Goal: Transaction & Acquisition: Purchase product/service

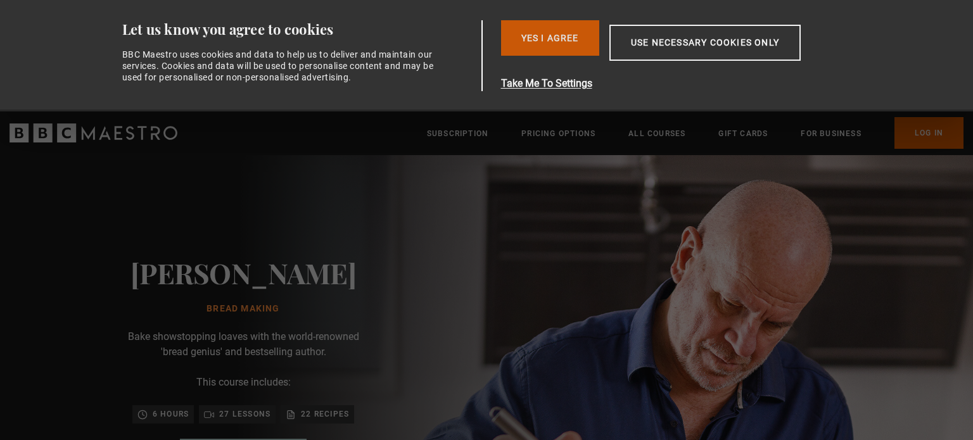
click at [557, 36] on button "Yes I Agree" at bounding box center [550, 37] width 98 height 35
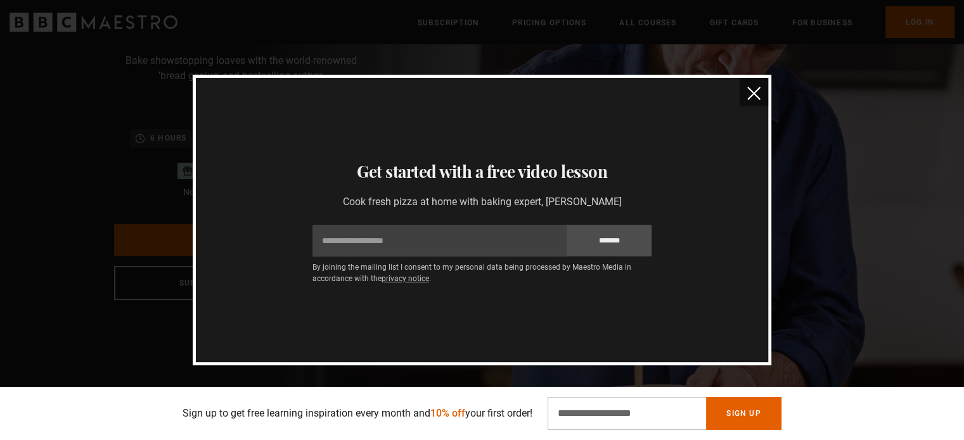
scroll to position [141, 0]
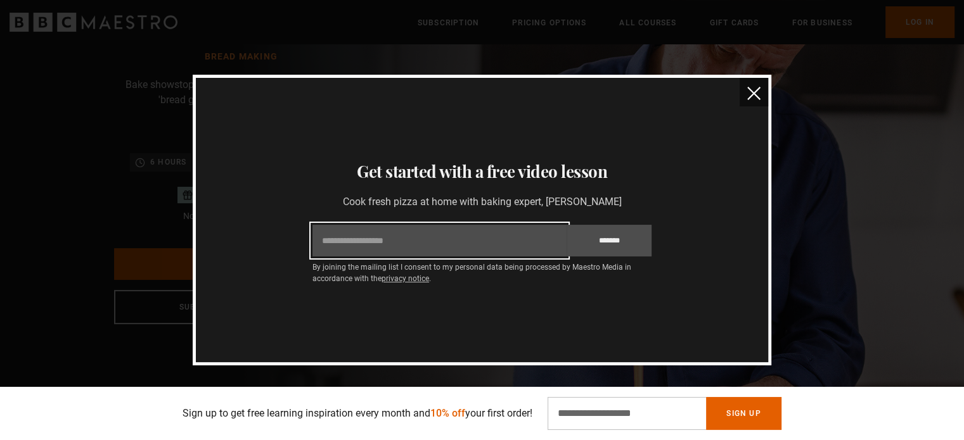
click at [387, 245] on input "Email" at bounding box center [439, 241] width 254 height 32
type input "**********"
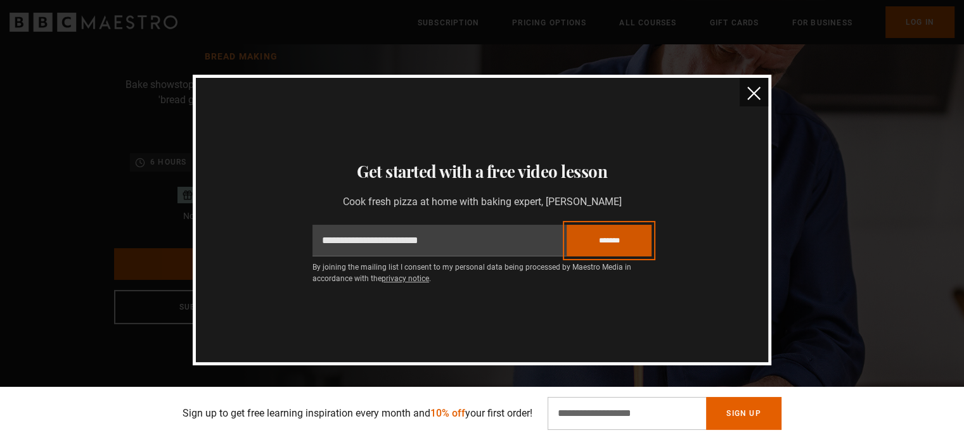
click at [597, 238] on input "*******" at bounding box center [609, 241] width 85 height 32
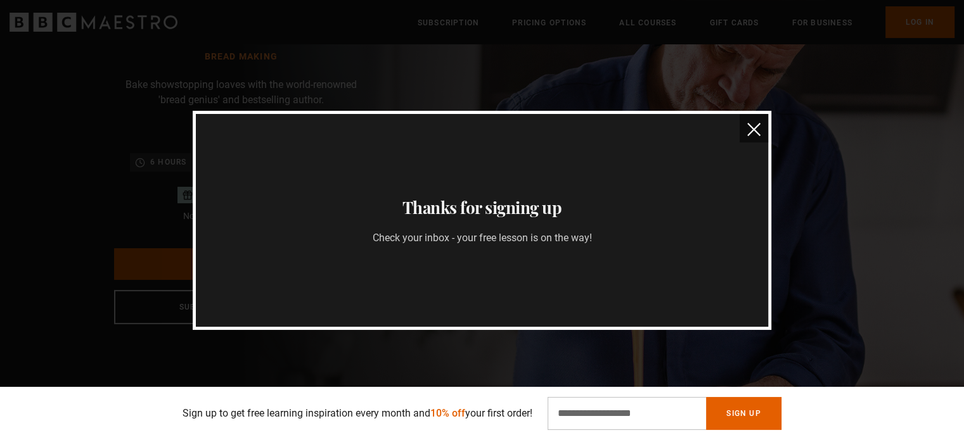
click at [751, 128] on img "close" at bounding box center [753, 129] width 13 height 13
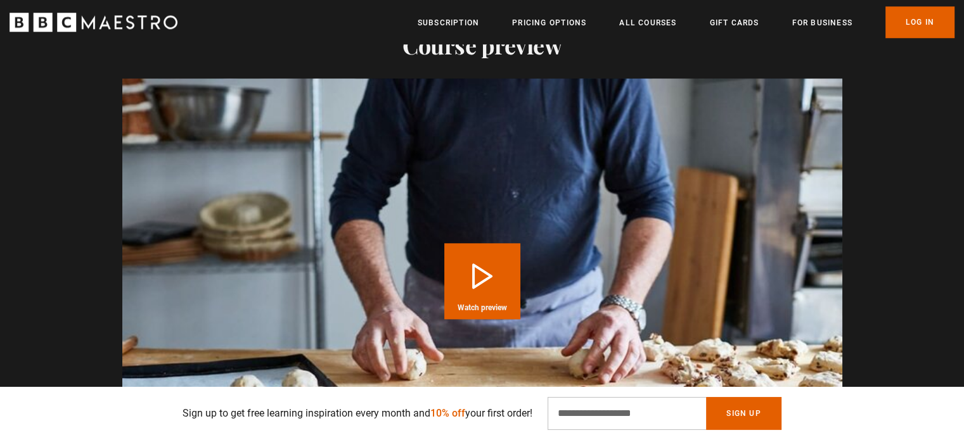
scroll to position [1293, 0]
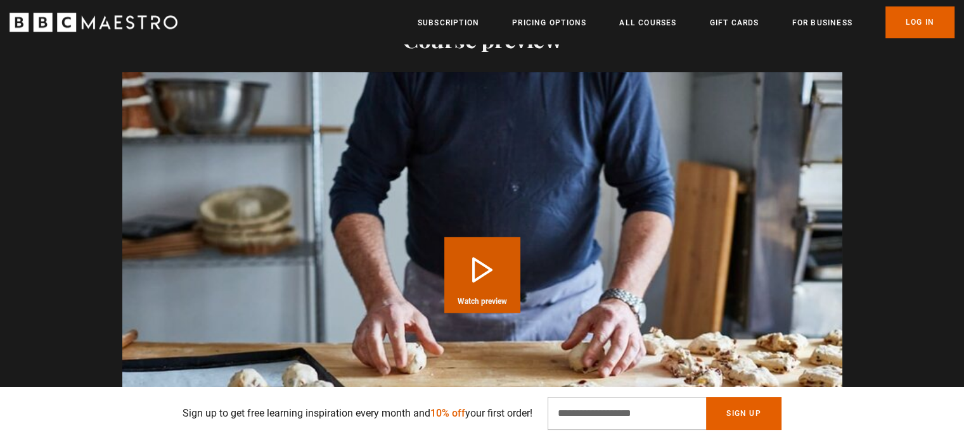
click at [476, 238] on button "Play Course overview for Bread Making with Richard Bertinet Watch preview" at bounding box center [482, 275] width 76 height 76
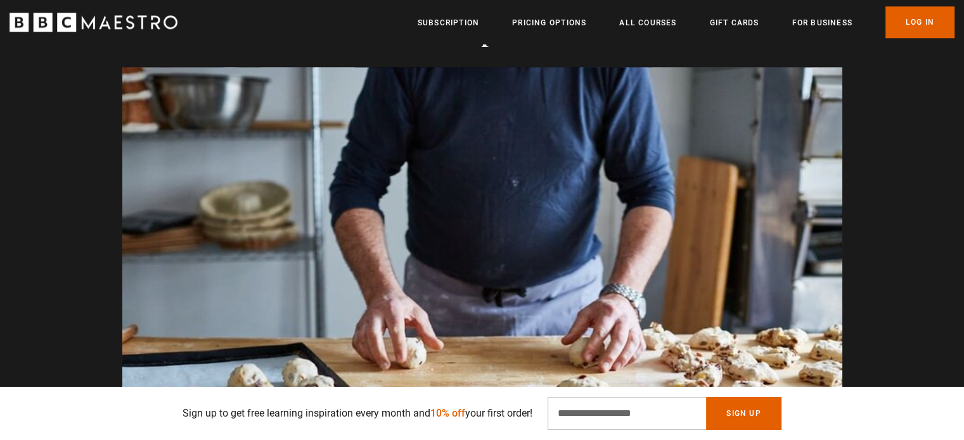
scroll to position [0, 829]
click at [77, 238] on div "Video Player is loading. Play Course overview for Bread Making with Richard Ber…" at bounding box center [482, 269] width 816 height 405
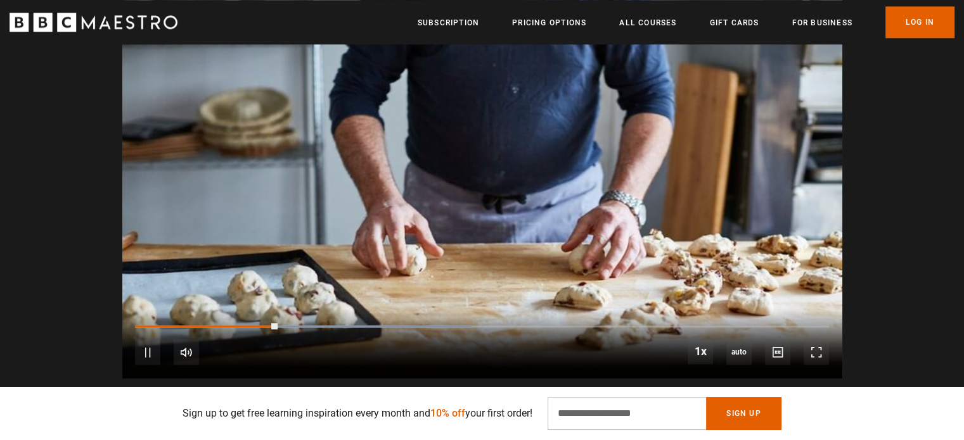
scroll to position [0, 1162]
click at [266, 309] on div "10s Skip Back 10 seconds Pause 10s Skip Forward 10 seconds Loaded : 48.39% 0:23…" at bounding box center [482, 344] width 720 height 70
drag, startPoint x: 276, startPoint y: 294, endPoint x: 118, endPoint y: 286, distance: 158.6
click at [118, 286] on div "Video Player is loading. Play Course overview for Bread Making with Richard Ber…" at bounding box center [482, 176] width 816 height 405
click at [811, 340] on span "Video Player" at bounding box center [816, 352] width 25 height 25
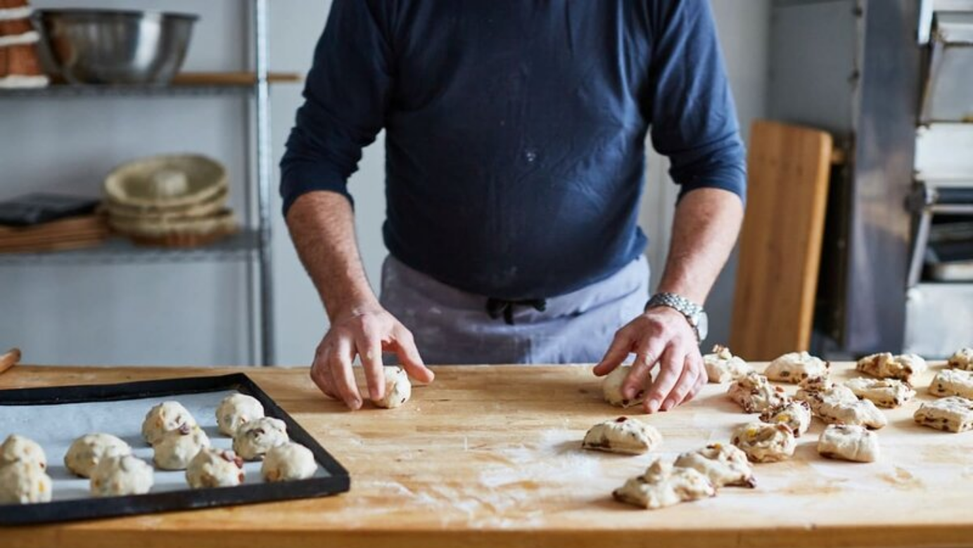
scroll to position [0, 2822]
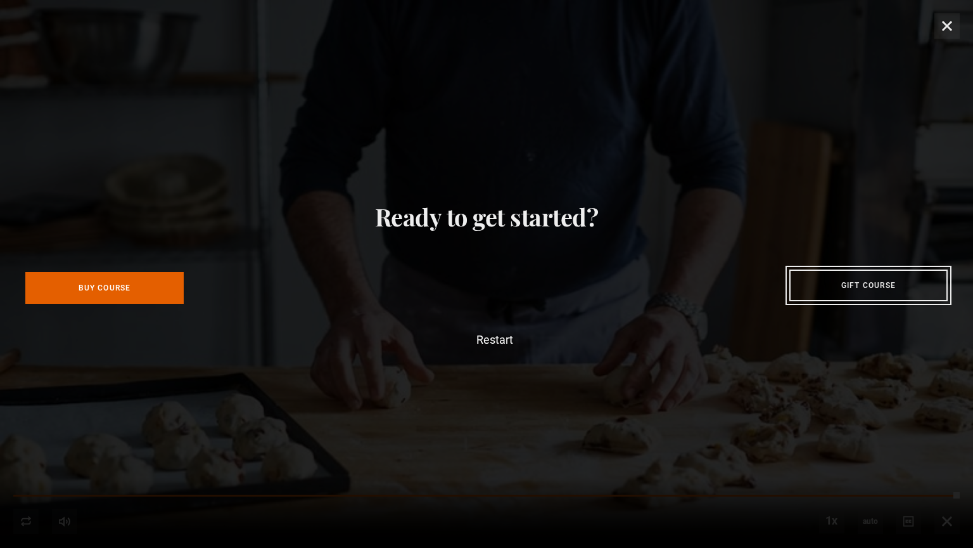
click at [870, 278] on link "Gift course" at bounding box center [869, 285] width 158 height 32
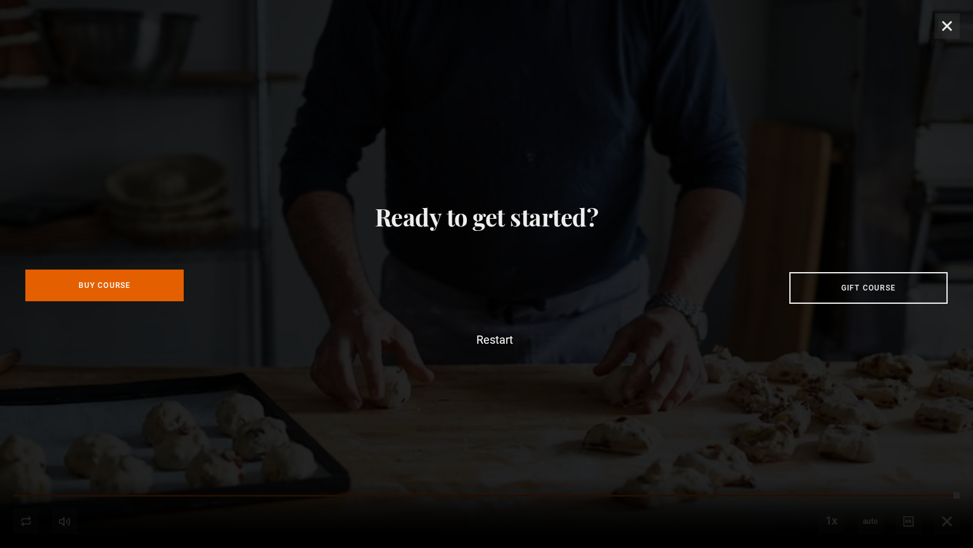
click at [110, 291] on link "Buy Course" at bounding box center [104, 285] width 158 height 32
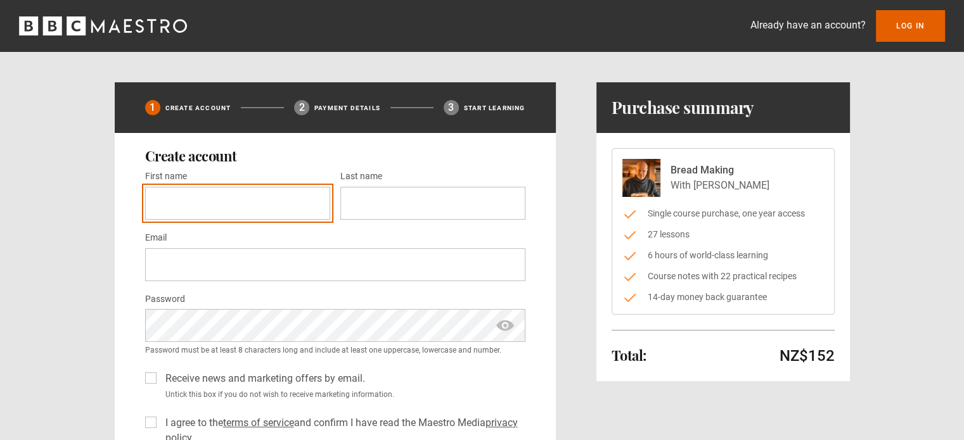
click at [181, 202] on input "First name *" at bounding box center [237, 203] width 185 height 33
type input "***"
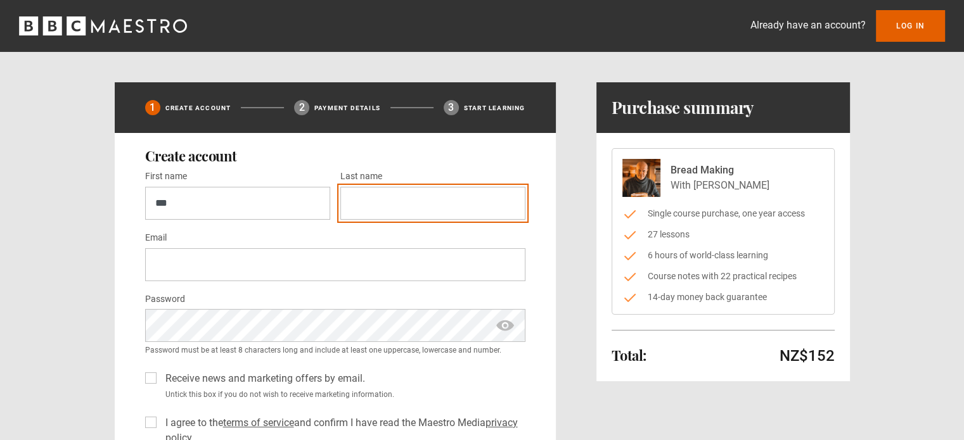
type input "***"
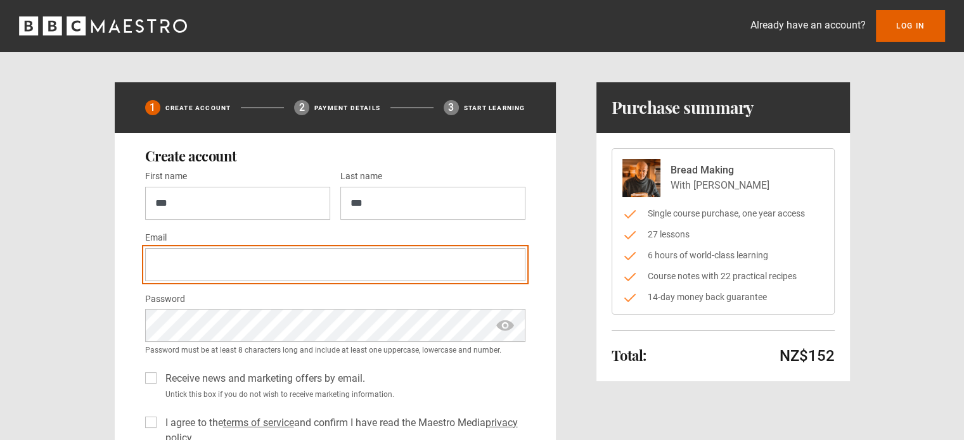
type input "**********"
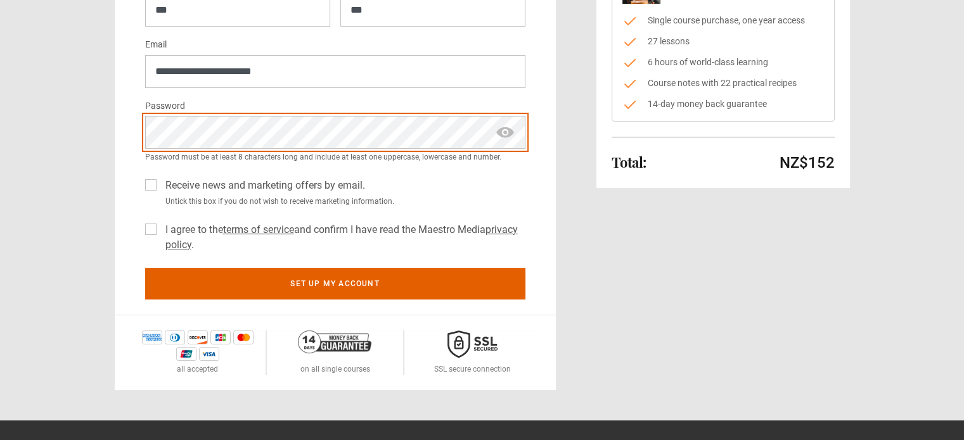
scroll to position [197, 0]
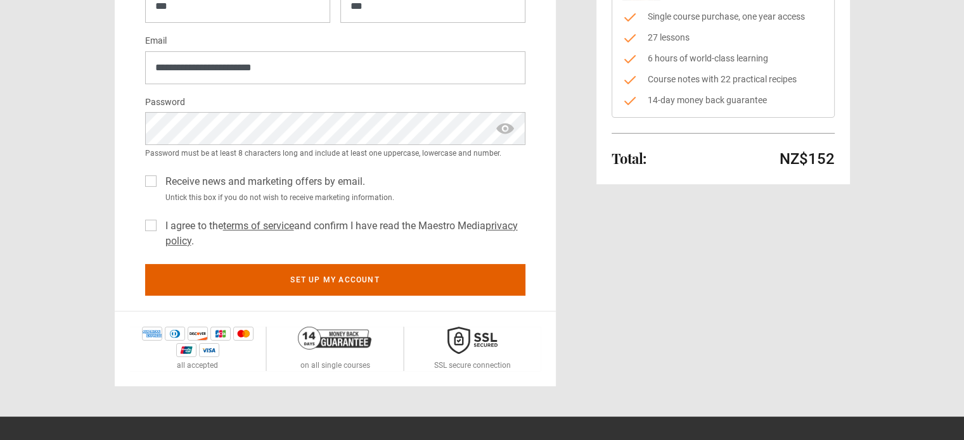
click at [160, 225] on label "I agree to the terms of service and confirm I have read the Maestro Media priva…" at bounding box center [342, 234] width 365 height 30
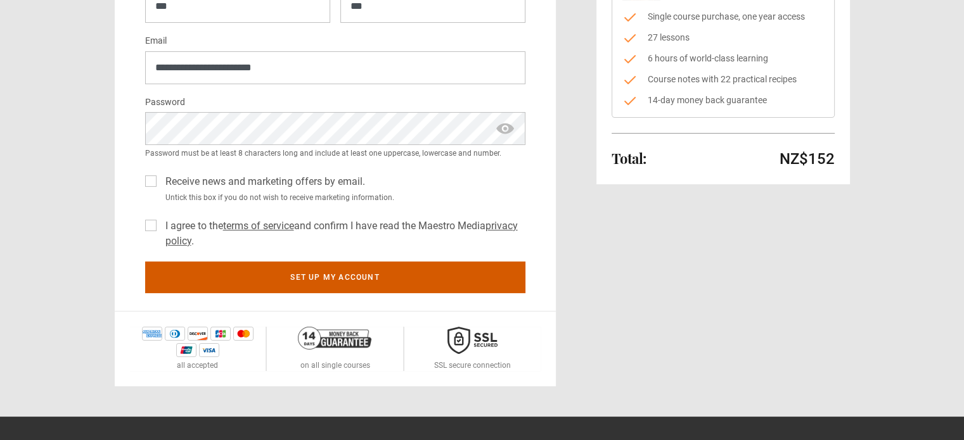
click at [324, 281] on button "Set up my account" at bounding box center [335, 278] width 380 height 32
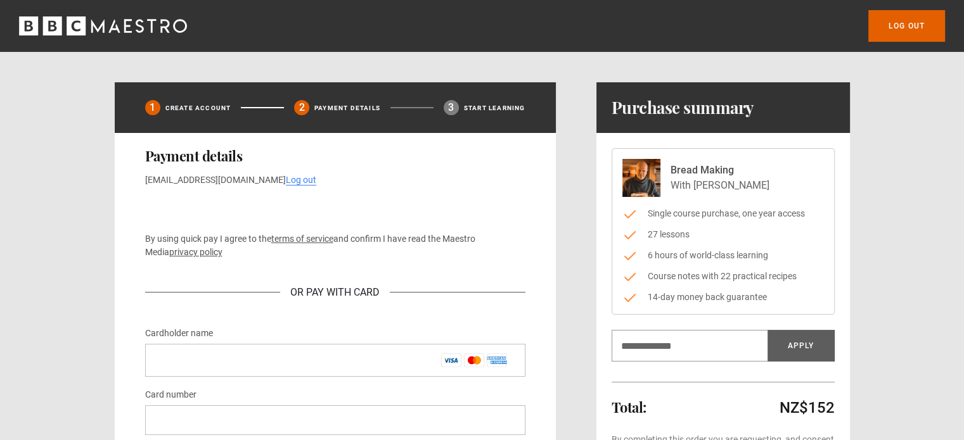
click at [115, 28] on icon "BBC Maestro" at bounding box center [113, 25] width 11 height 13
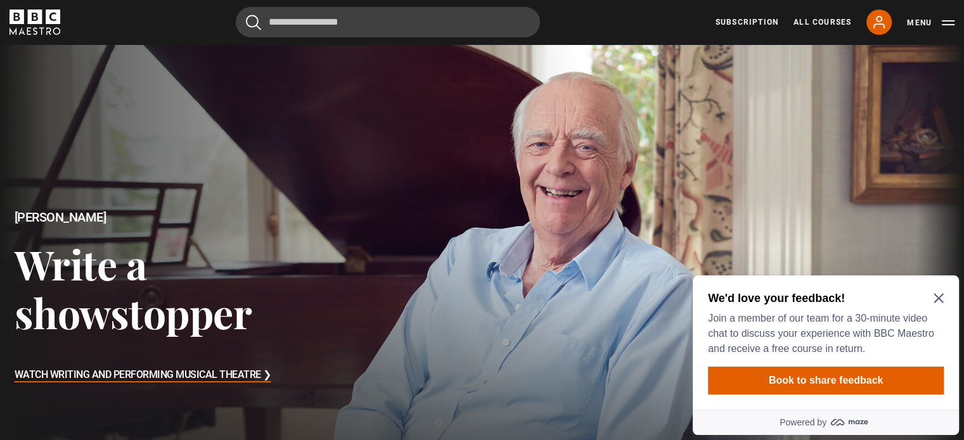
click at [941, 300] on icon "Close Maze Prompt" at bounding box center [938, 299] width 10 height 10
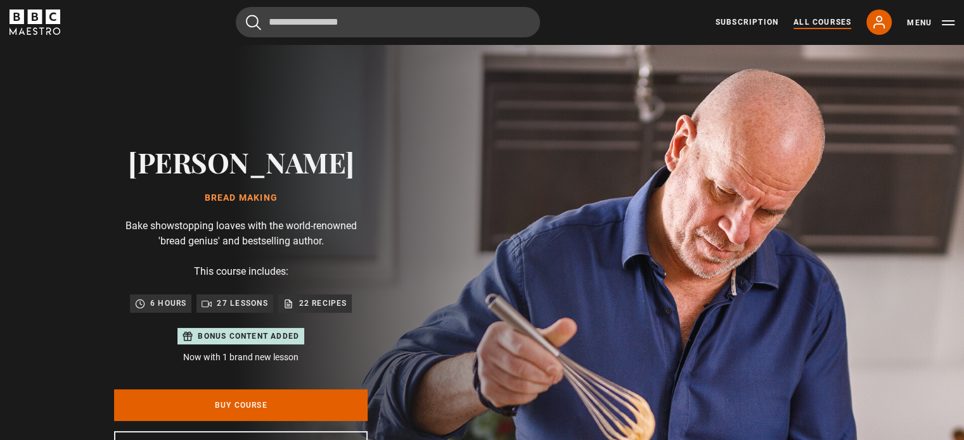
scroll to position [0, 165]
click at [830, 17] on link "All Courses" at bounding box center [822, 21] width 58 height 11
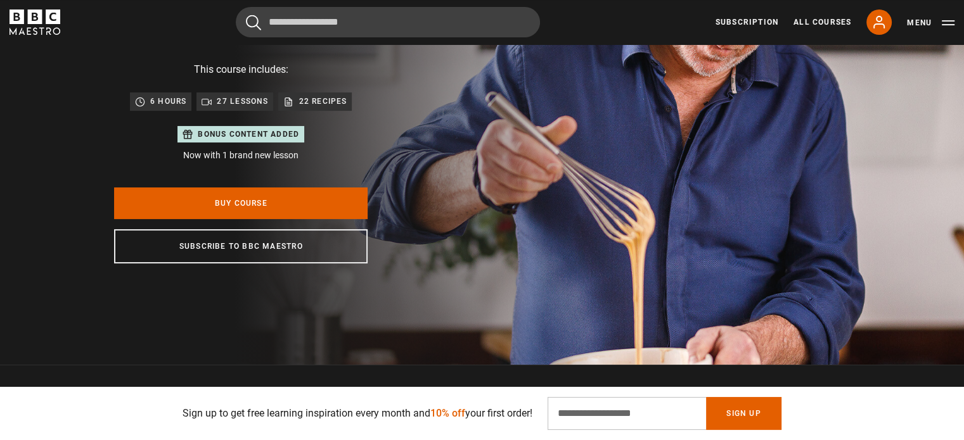
scroll to position [208, 0]
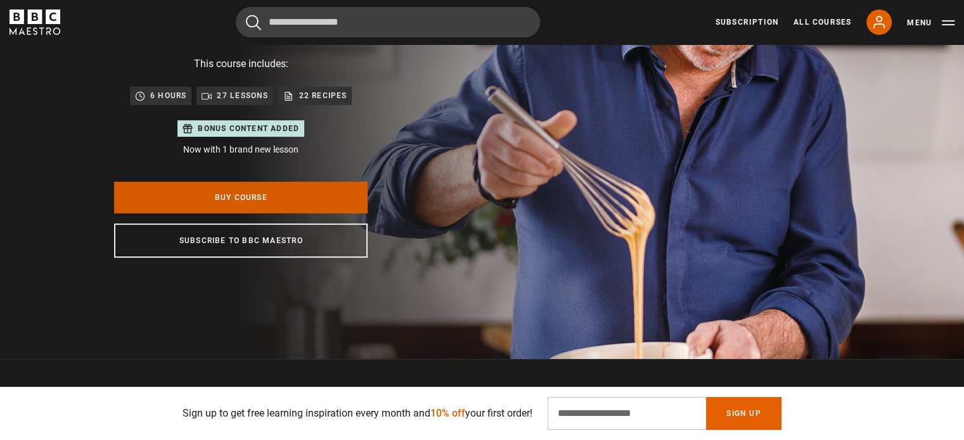
click at [223, 190] on link "Buy Course" at bounding box center [240, 198] width 253 height 32
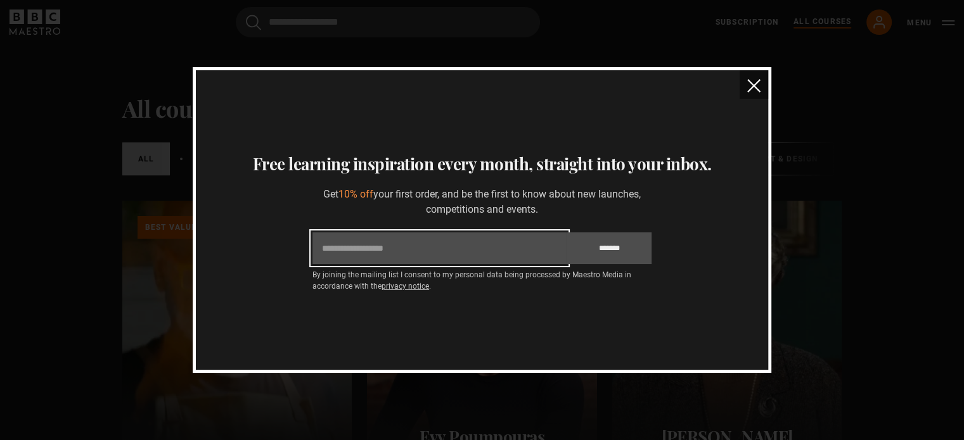
click at [364, 247] on input "Email" at bounding box center [439, 249] width 254 height 32
type input "**********"
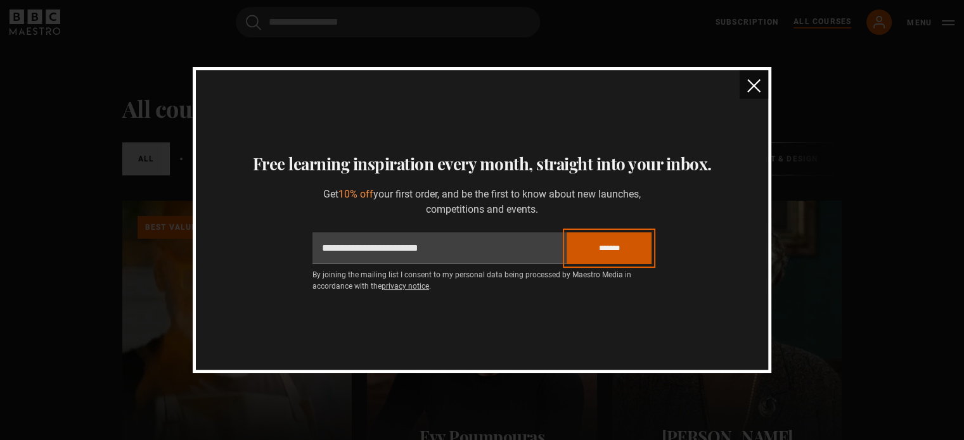
click at [609, 253] on input "*******" at bounding box center [609, 249] width 85 height 32
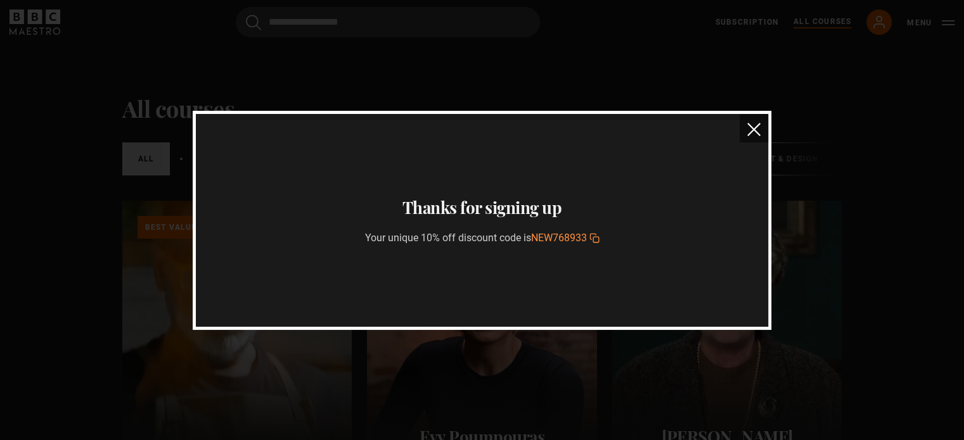
drag, startPoint x: 587, startPoint y: 238, endPoint x: 532, endPoint y: 237, distance: 55.8
click at [532, 237] on span "NEW768933" at bounding box center [559, 238] width 56 height 12
copy span "NEW768933"
click at [753, 132] on img "close" at bounding box center [753, 129] width 13 height 13
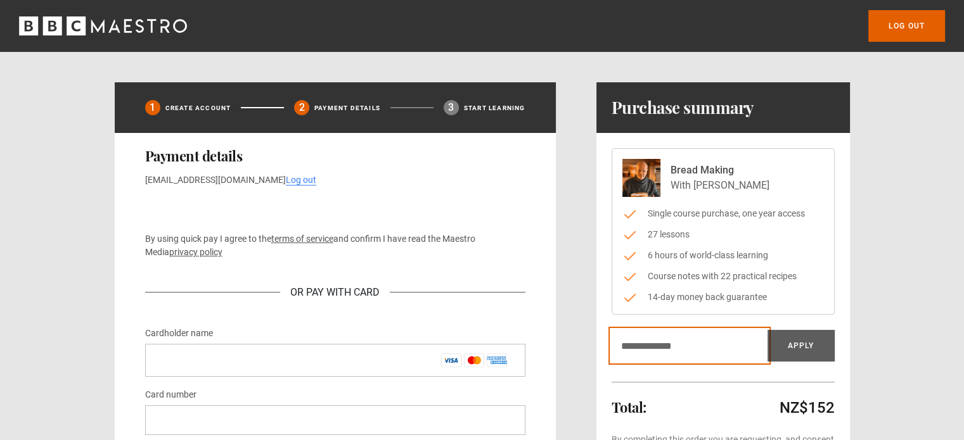
click at [634, 347] on input "Discount code" at bounding box center [690, 346] width 156 height 32
paste input "*********"
type input "*********"
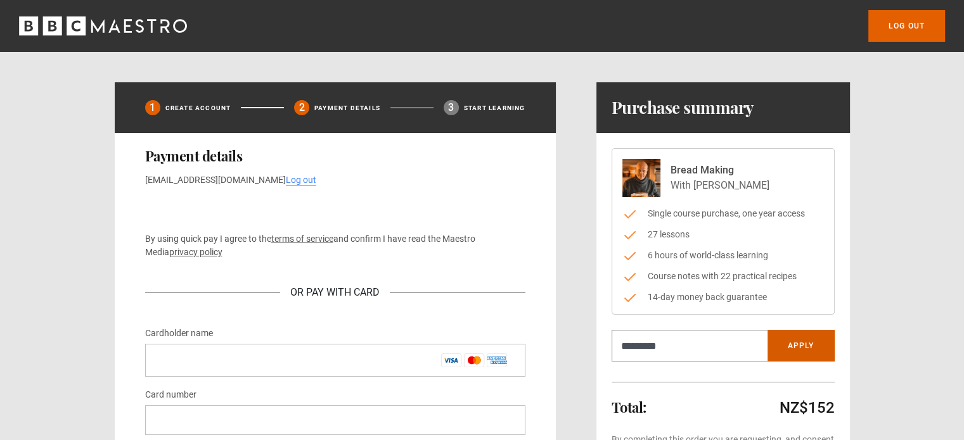
click at [814, 344] on button "Apply" at bounding box center [800, 346] width 67 height 32
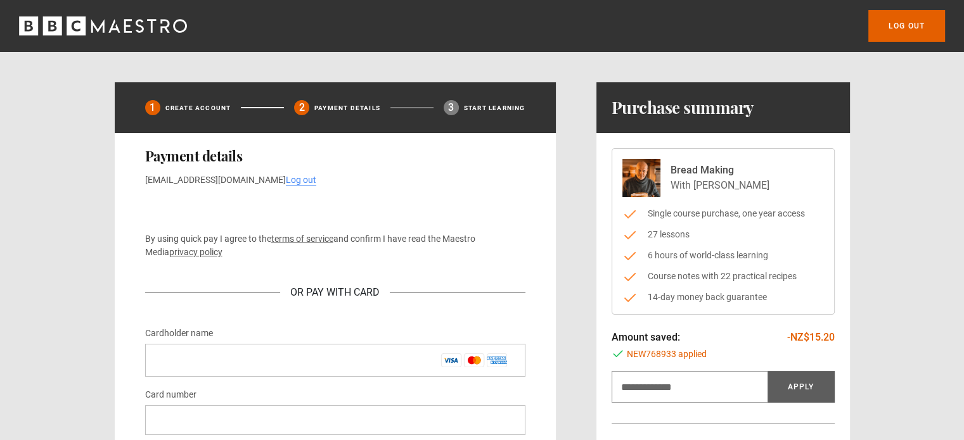
drag, startPoint x: 771, startPoint y: 184, endPoint x: 662, endPoint y: 169, distance: 109.4
click at [662, 169] on div "Bread Making With [PERSON_NAME]" at bounding box center [723, 178] width 202 height 38
copy div "Bread Making With [PERSON_NAME]"
click at [573, 189] on div "1 Create Account 2 Payment details 3 Start learning Payment details [EMAIL_ADDR…" at bounding box center [482, 397] width 735 height 630
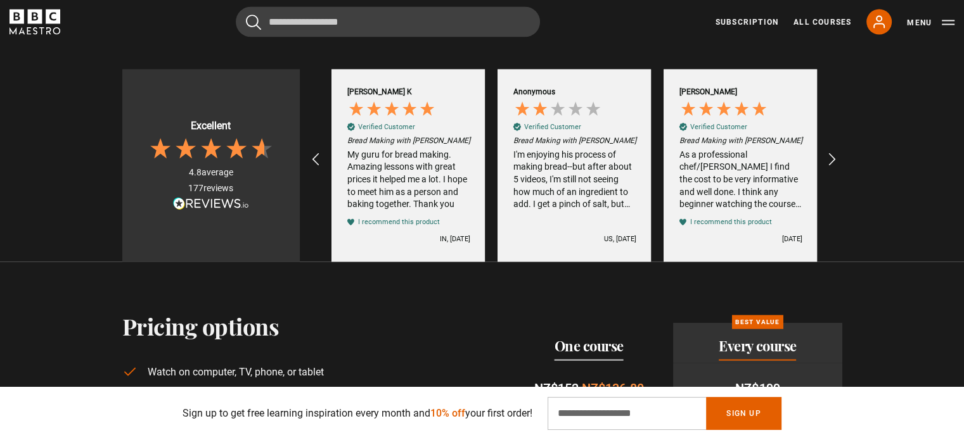
scroll to position [2308, 0]
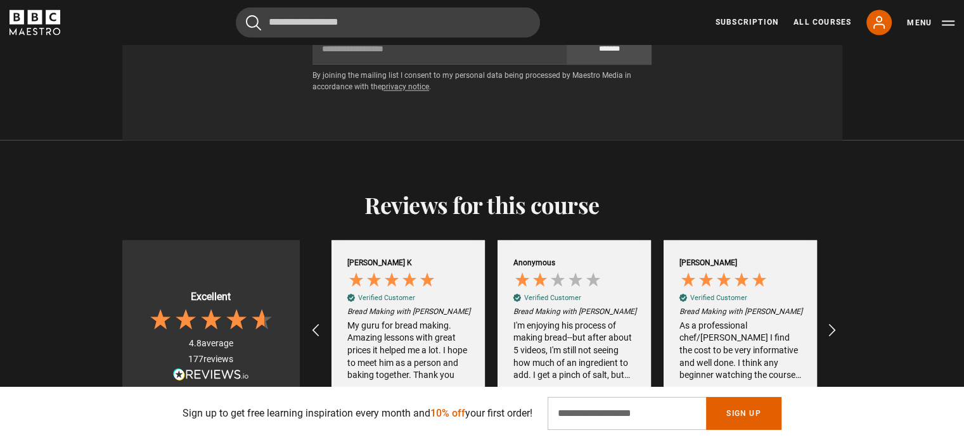
drag, startPoint x: 968, startPoint y: 36, endPoint x: 963, endPoint y: 229, distance: 192.7
click at [963, 229] on html "Skip to main content Cancel Courses Previous courses Next courses [PERSON_NAME]…" at bounding box center [482, 214] width 964 height 5045
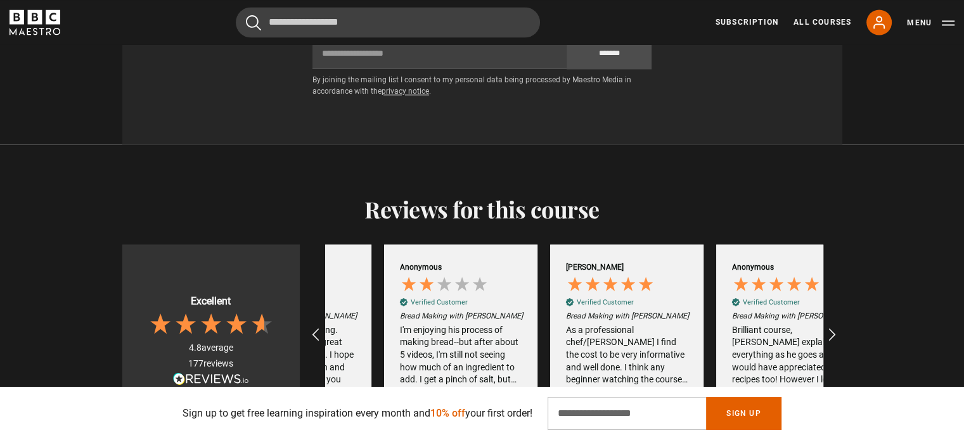
scroll to position [0, 332]
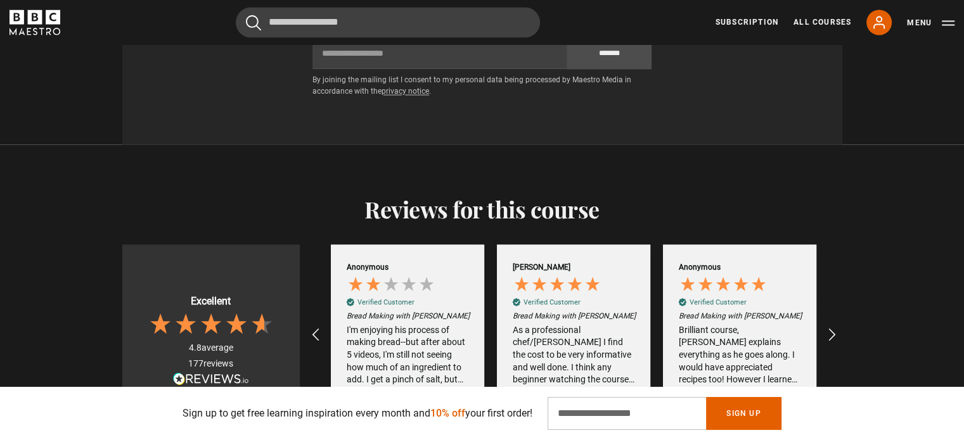
click at [234, 311] on icon at bounding box center [236, 323] width 25 height 25
click at [208, 373] on span at bounding box center [211, 379] width 76 height 12
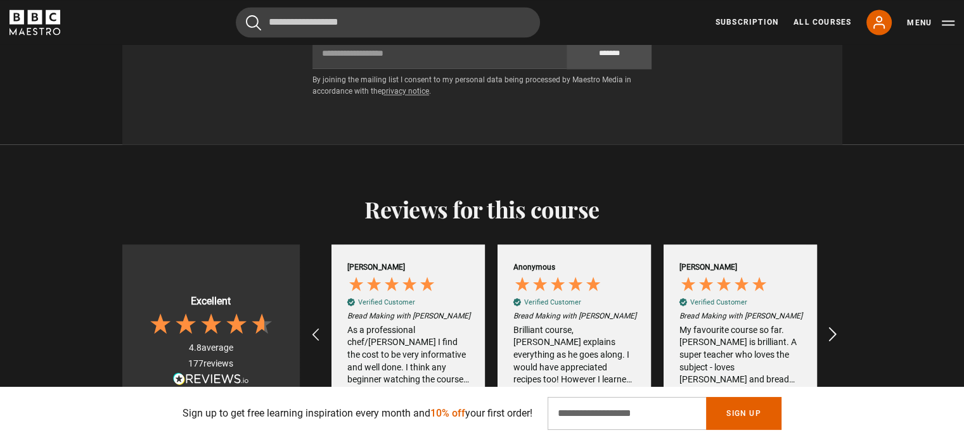
click at [831, 326] on icon "REVIEWS.io Carousel Scroll Right" at bounding box center [832, 335] width 18 height 18
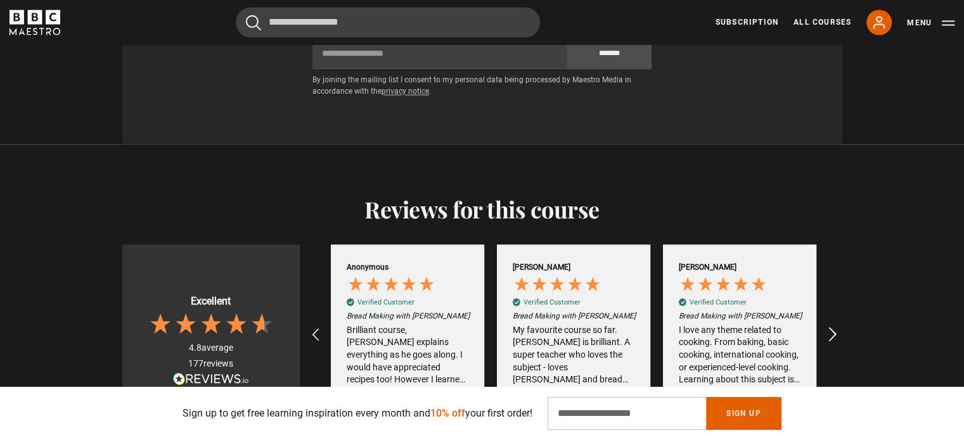
click at [831, 326] on icon "REVIEWS.io Carousel Scroll Right" at bounding box center [832, 335] width 18 height 18
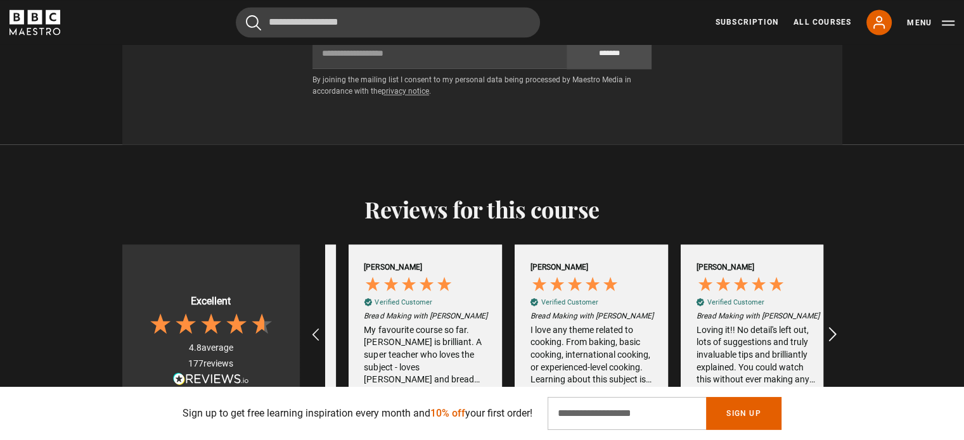
scroll to position [0, 829]
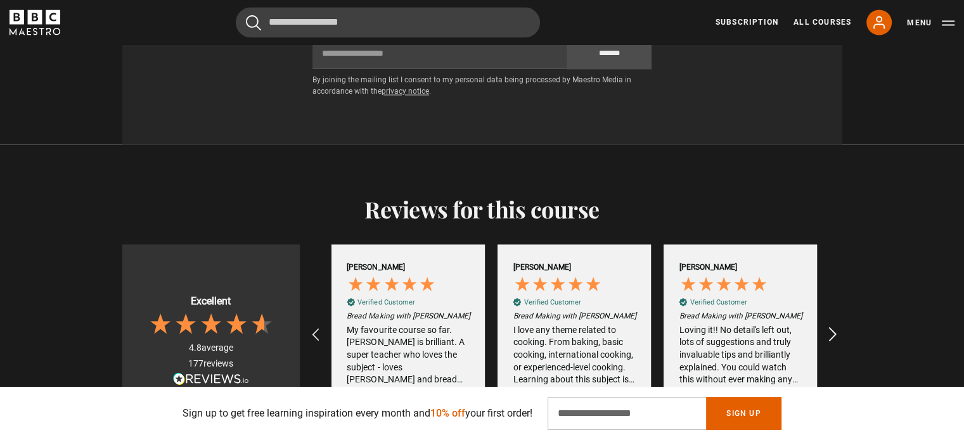
click at [831, 326] on icon "REVIEWS.io Carousel Scroll Right" at bounding box center [832, 335] width 18 height 18
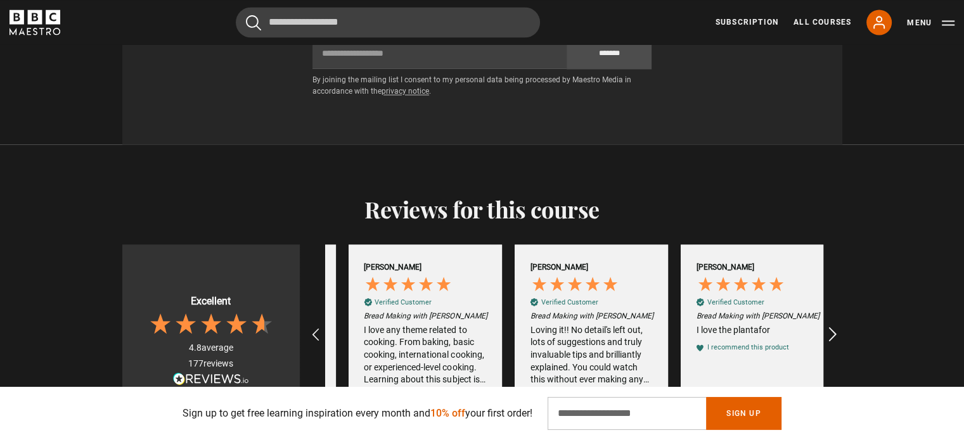
scroll to position [0, 996]
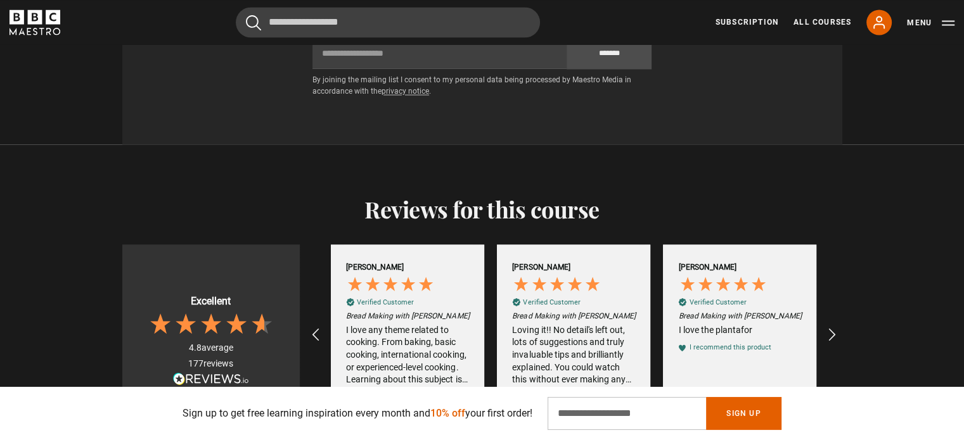
click at [570, 339] on div "Loving it!! No detail's left out, lots of suggestions and truly invaluable tips…" at bounding box center [573, 355] width 123 height 62
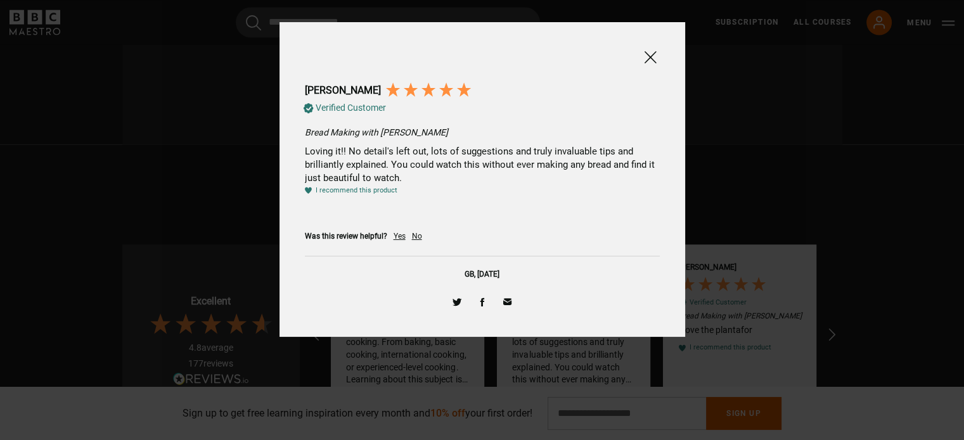
click at [651, 54] on span at bounding box center [650, 57] width 15 height 16
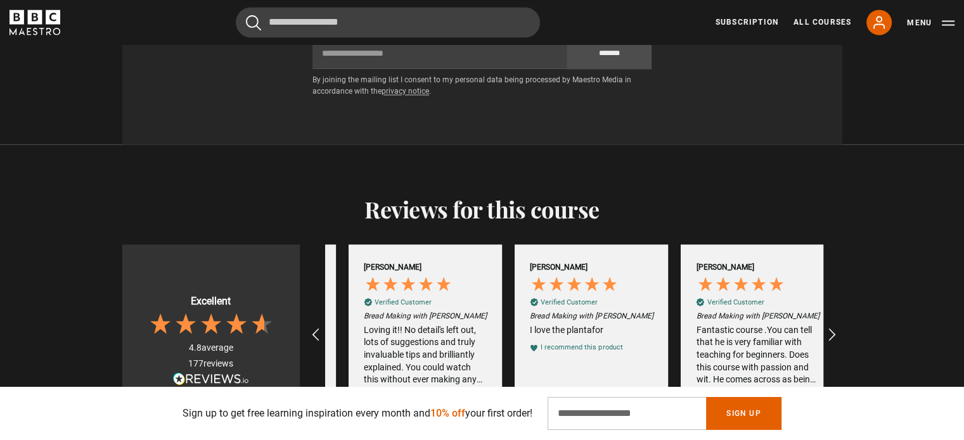
scroll to position [0, 1162]
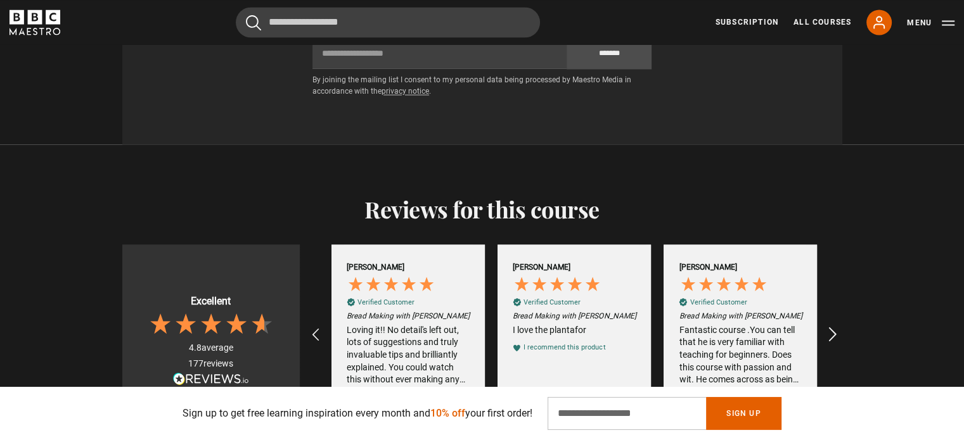
click at [835, 326] on icon "REVIEWS.io Carousel Scroll Right" at bounding box center [832, 335] width 18 height 18
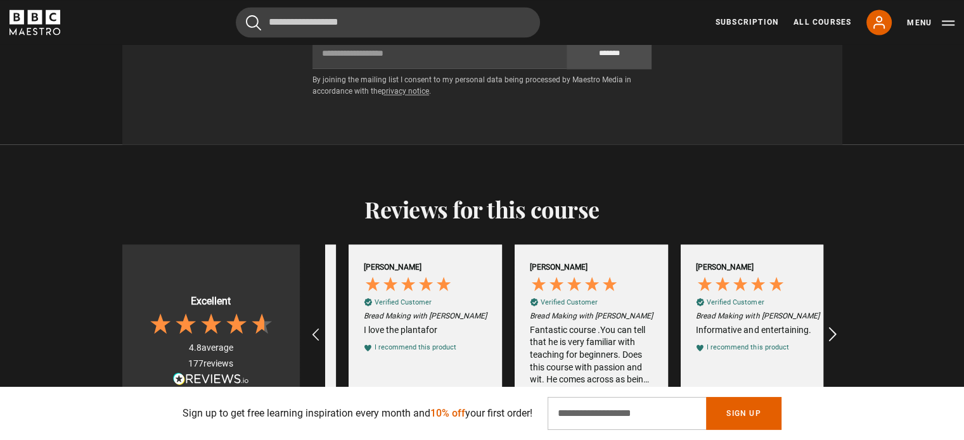
scroll to position [0, 1328]
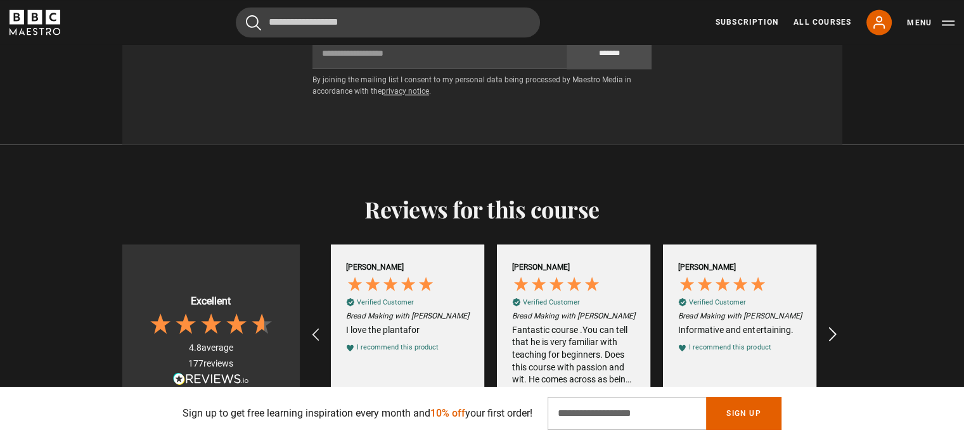
click at [835, 326] on icon "REVIEWS.io Carousel Scroll Right" at bounding box center [832, 335] width 18 height 18
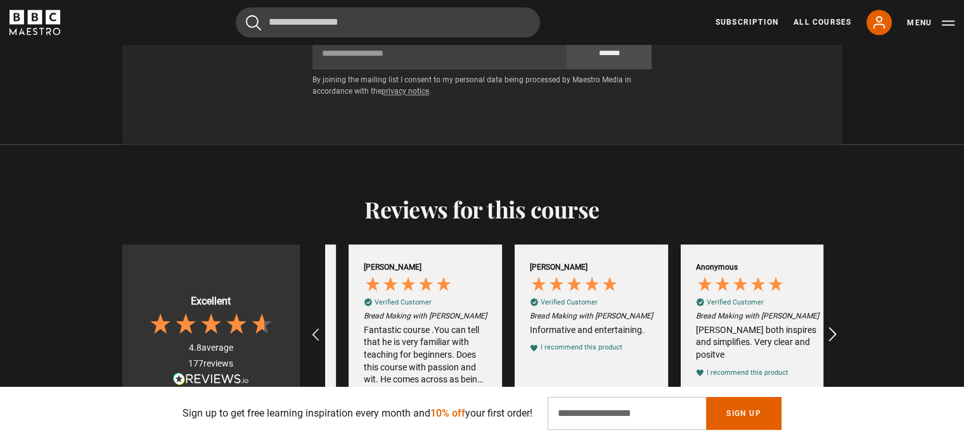
scroll to position [0, 1494]
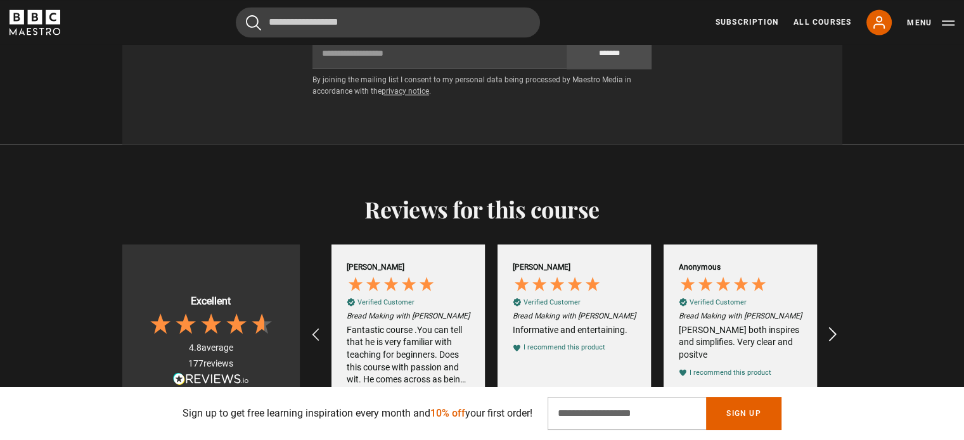
click at [835, 326] on icon "REVIEWS.io Carousel Scroll Right" at bounding box center [832, 335] width 18 height 18
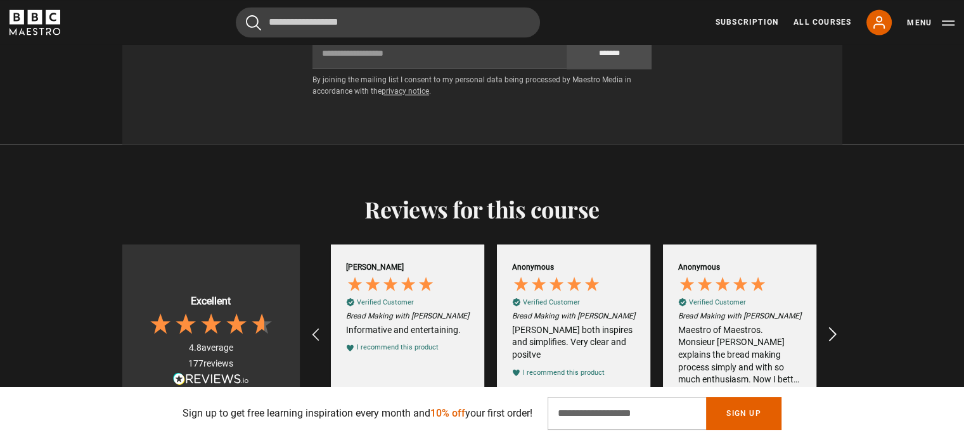
click at [835, 326] on icon "REVIEWS.io Carousel Scroll Right" at bounding box center [832, 335] width 18 height 18
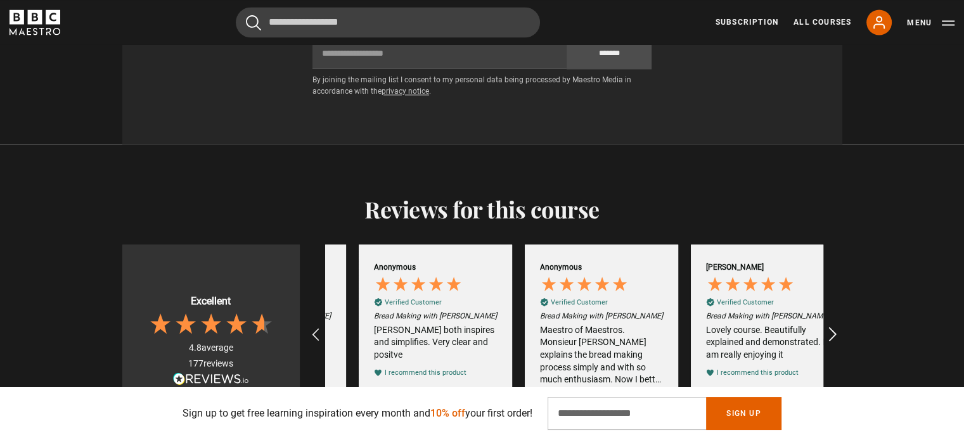
scroll to position [0, 1826]
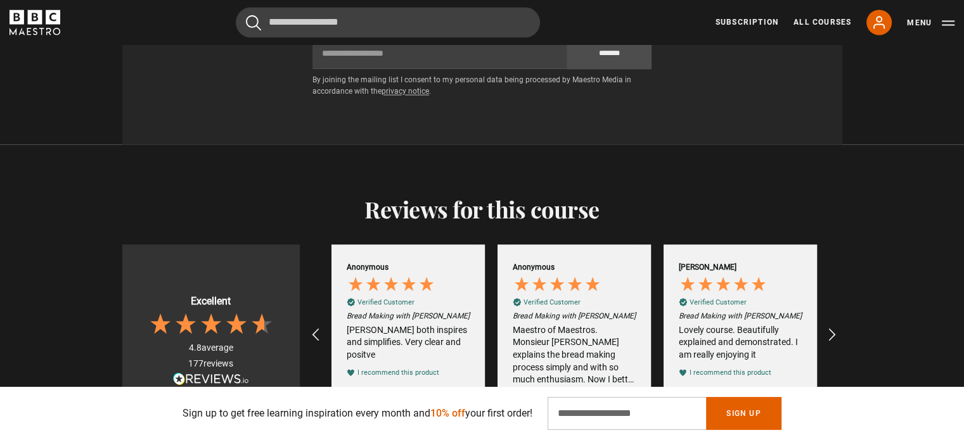
click at [586, 326] on div "Maestro of Maestros. Monsieur [PERSON_NAME] explains the bread making process s…" at bounding box center [574, 355] width 123 height 62
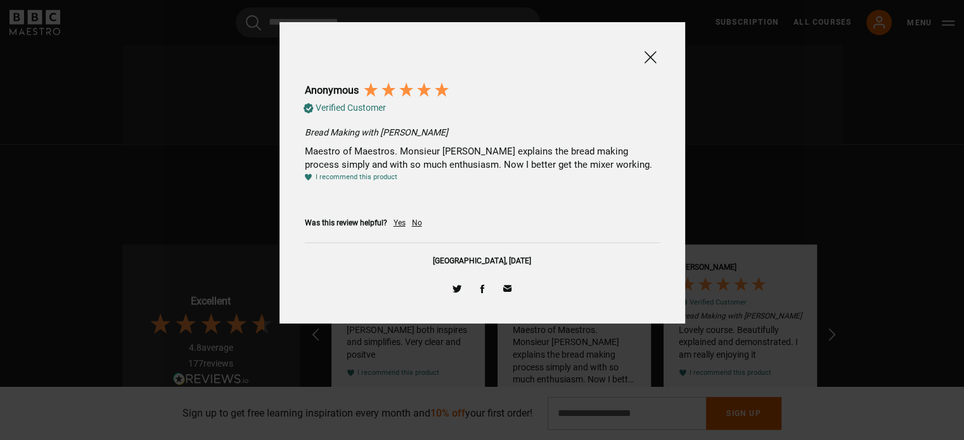
click at [650, 58] on span at bounding box center [650, 57] width 15 height 16
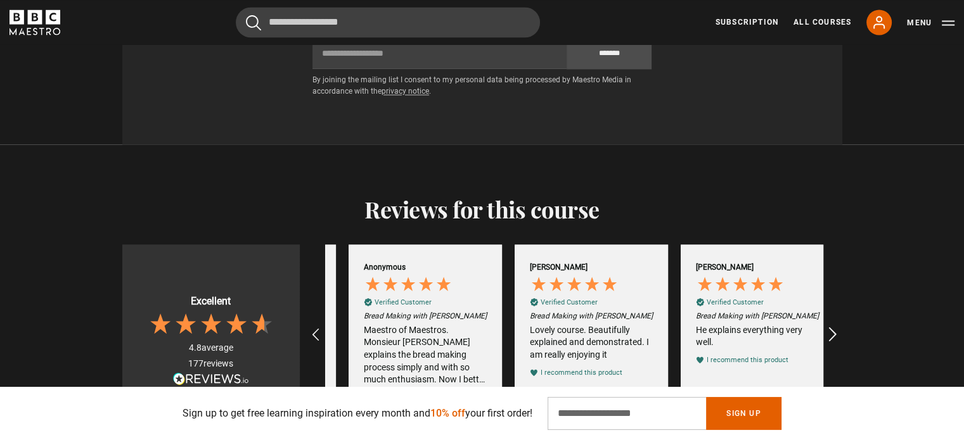
scroll to position [0, 1992]
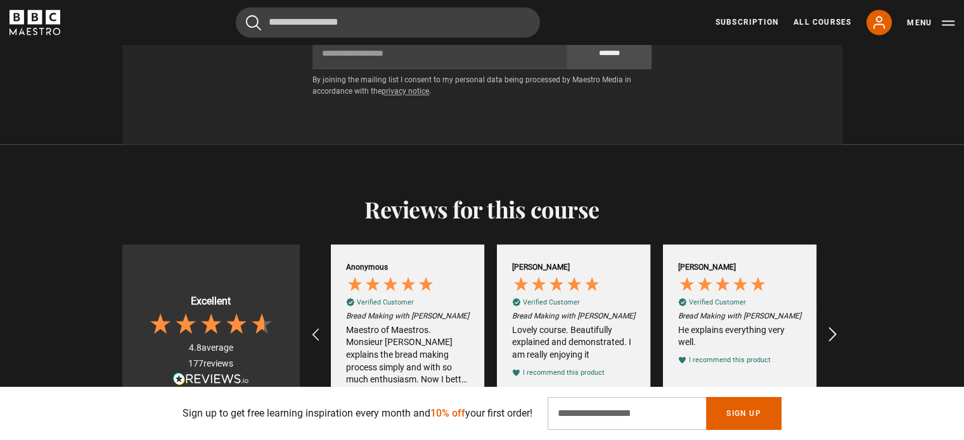
click at [828, 326] on icon "REVIEWS.io Carousel Scroll Right" at bounding box center [832, 335] width 18 height 18
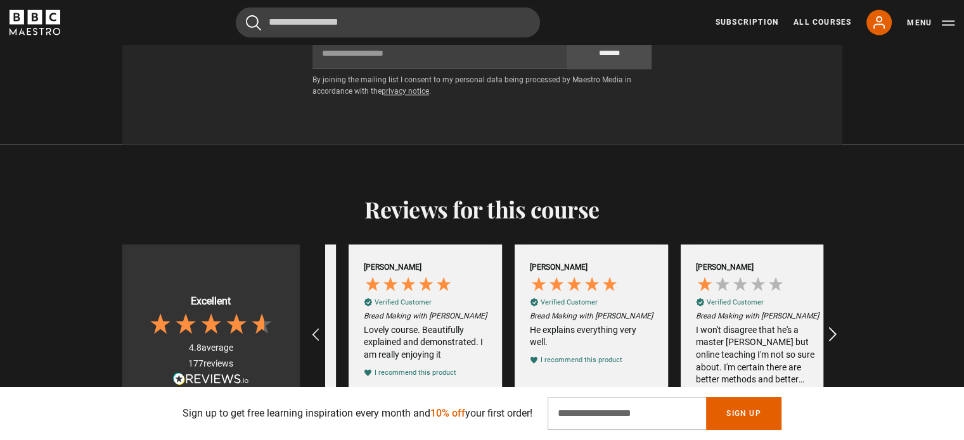
scroll to position [0, 2158]
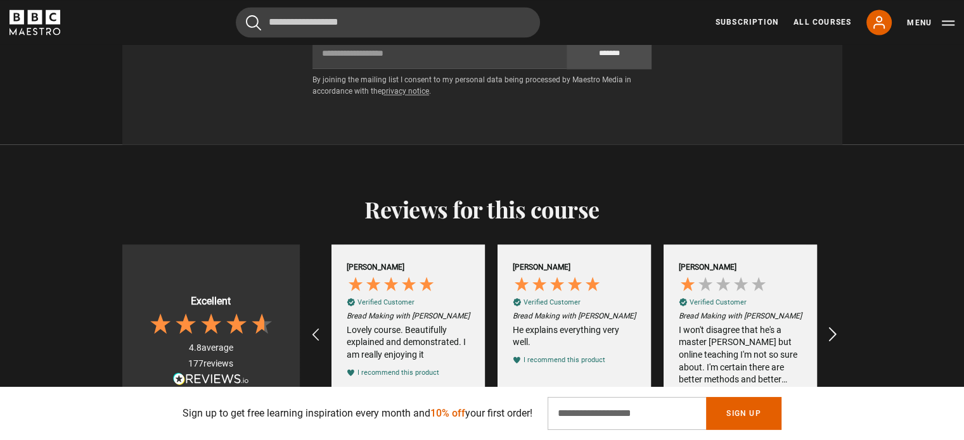
click at [828, 326] on icon "REVIEWS.io Carousel Scroll Right" at bounding box center [832, 335] width 18 height 18
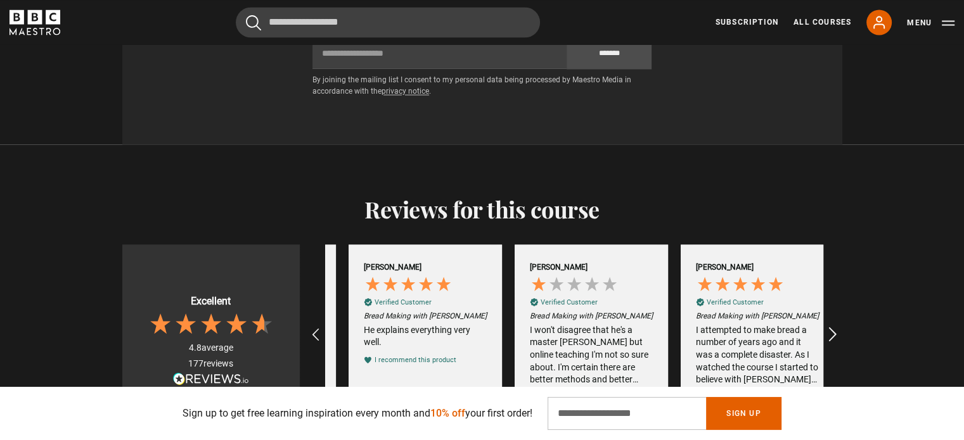
scroll to position [0, 2324]
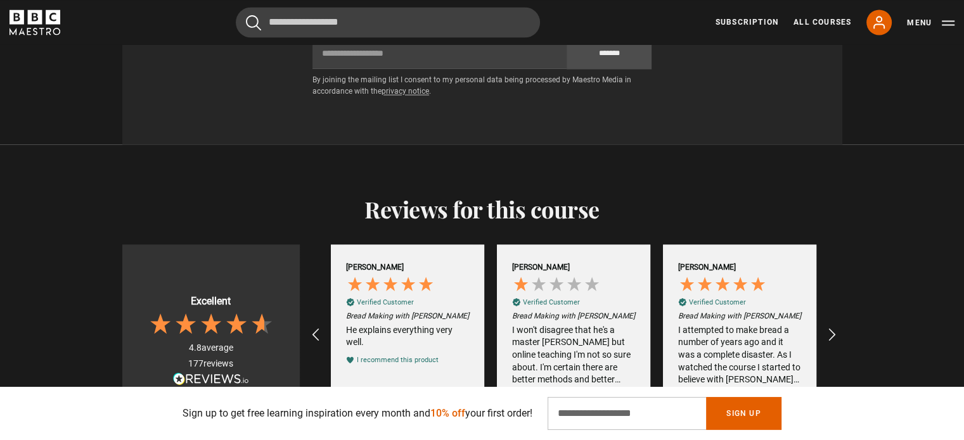
click at [750, 324] on div "I attempted to make bread a number of years ago and it was a complete disaster.…" at bounding box center [739, 355] width 123 height 62
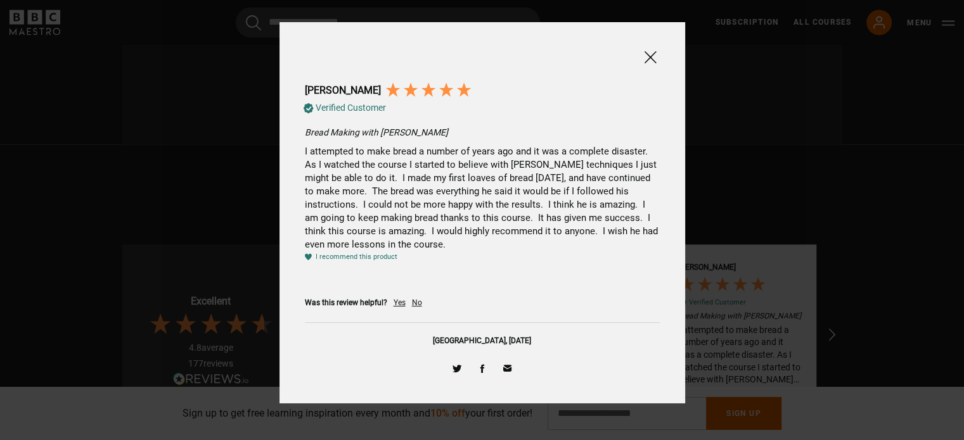
click at [654, 56] on span at bounding box center [650, 57] width 15 height 16
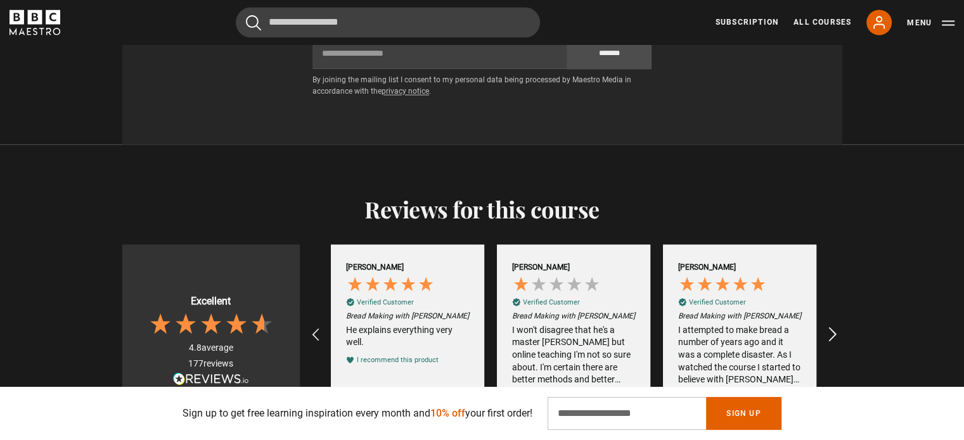
click at [831, 326] on icon "REVIEWS.io Carousel Scroll Right" at bounding box center [832, 335] width 18 height 18
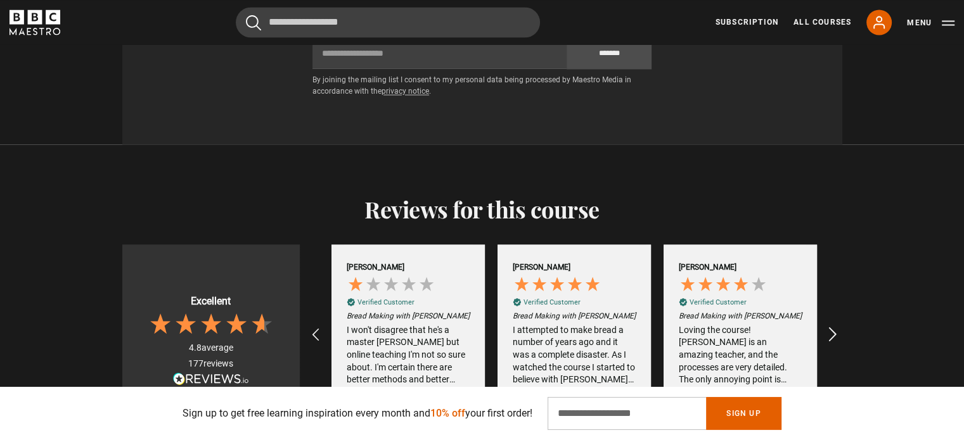
click at [831, 326] on icon "REVIEWS.io Carousel Scroll Right" at bounding box center [832, 335] width 18 height 18
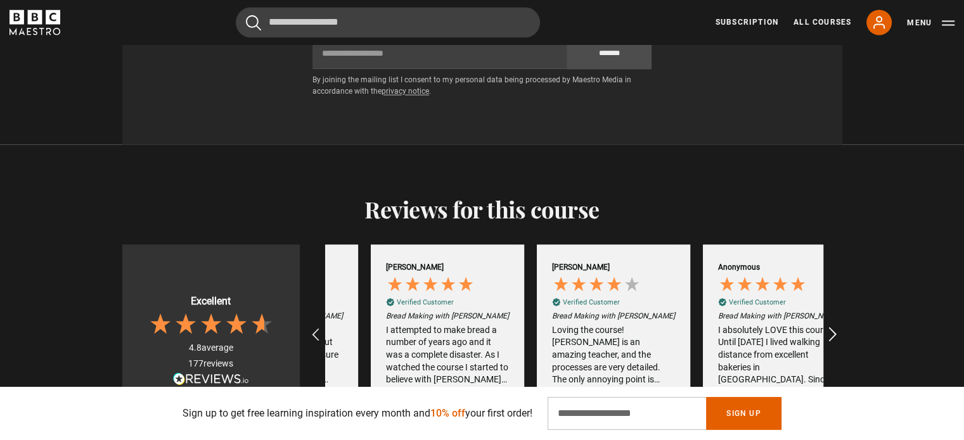
scroll to position [0, 2656]
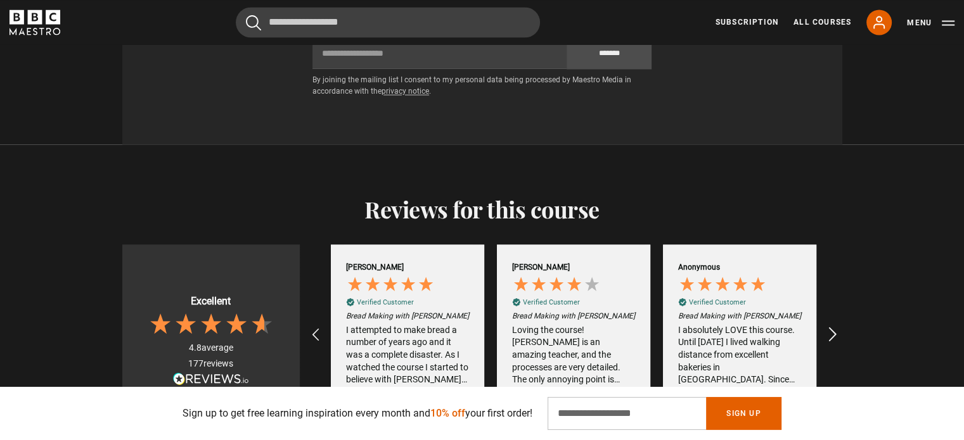
click at [831, 326] on icon "REVIEWS.io Carousel Scroll Right" at bounding box center [832, 335] width 18 height 18
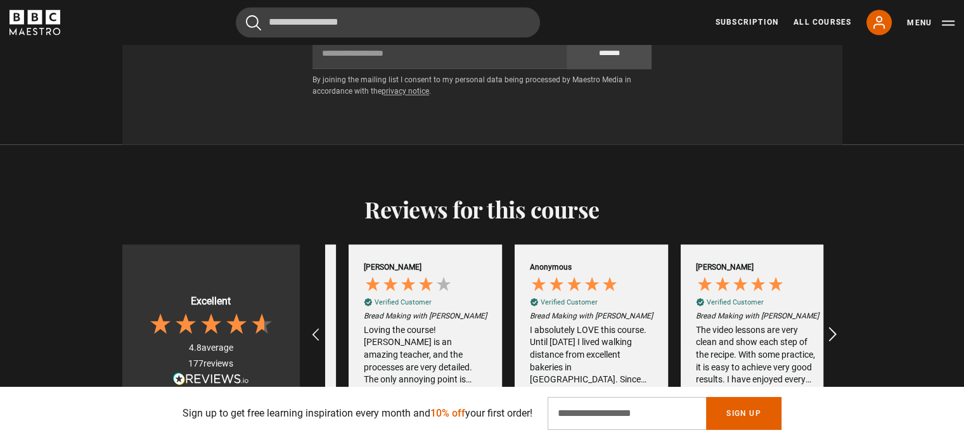
scroll to position [0, 2822]
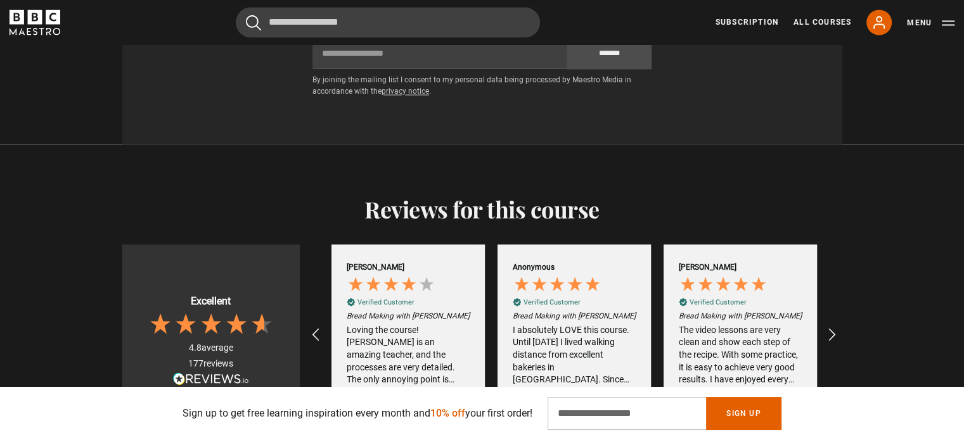
click at [743, 324] on div "The video lessons are very clean and show each step of the recipe. With some pr…" at bounding box center [740, 355] width 123 height 62
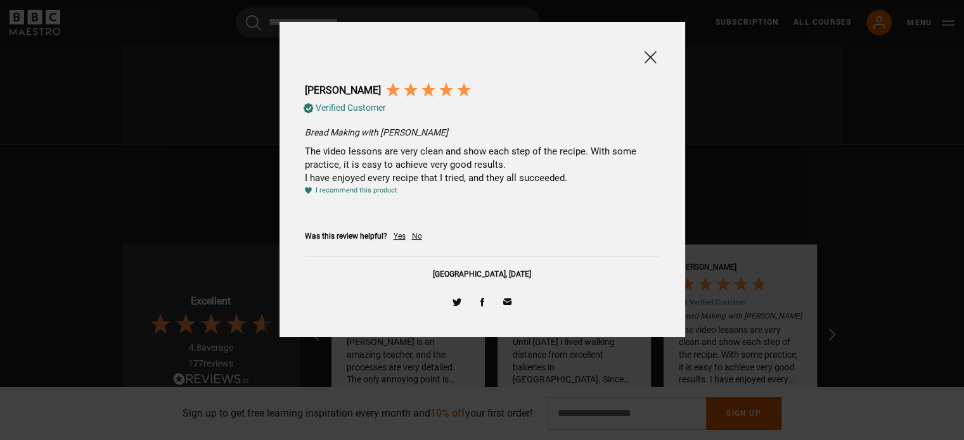
click at [651, 56] on span at bounding box center [650, 57] width 15 height 16
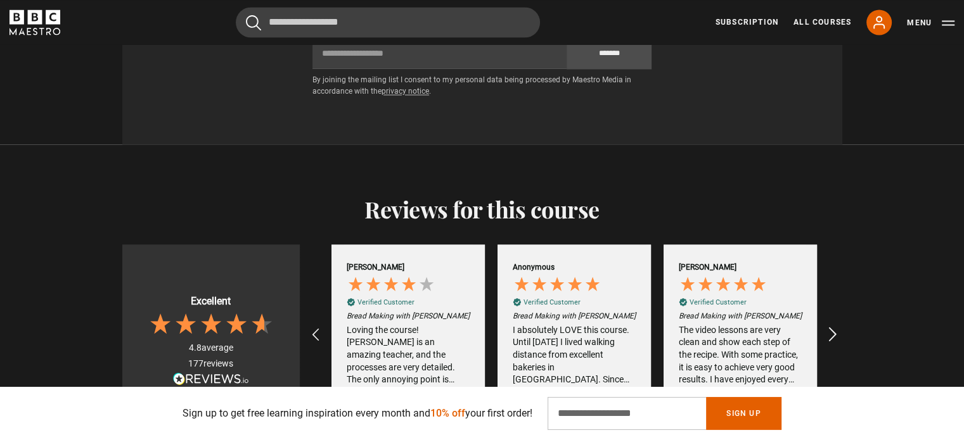
click at [829, 326] on icon "REVIEWS.io Carousel Scroll Right" at bounding box center [832, 335] width 18 height 18
click at [833, 326] on icon "REVIEWS.io Carousel Scroll Right" at bounding box center [832, 335] width 18 height 18
